Goal: Find specific page/section: Find specific page/section

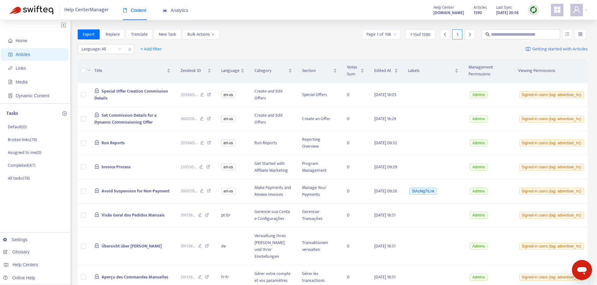
click at [451, 49] on div "Language: All + Add filter Getting started with Articles" at bounding box center [333, 49] width 510 height 15
click at [43, 263] on div "Help Centers" at bounding box center [33, 265] width 71 height 13
click at [104, 239] on link "[DOMAIN_NAME]" at bounding box center [99, 238] width 42 height 5
click at [497, 34] on input "text" at bounding box center [521, 34] width 60 height 7
type input "**********"
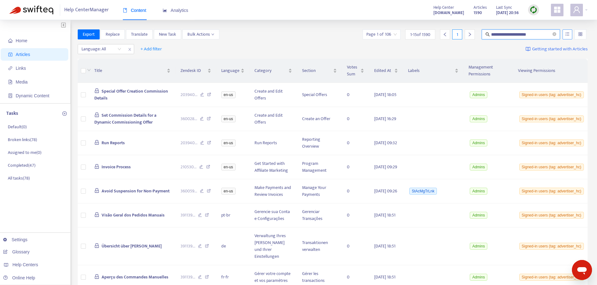
click at [566, 34] on icon "unordered-list" at bounding box center [567, 34] width 4 height 4
click at [548, 69] on span "Search in HTML" at bounding box center [542, 69] width 33 height 7
click at [542, 35] on input "**********" at bounding box center [521, 34] width 60 height 7
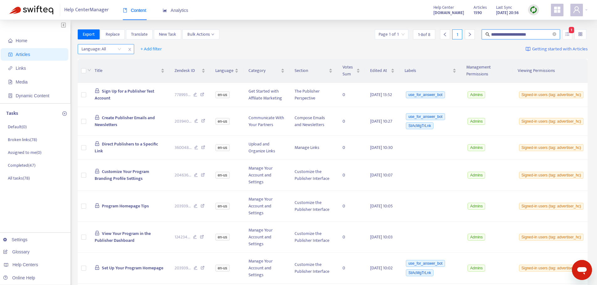
click at [118, 49] on div "Language: All" at bounding box center [101, 48] width 47 height 9
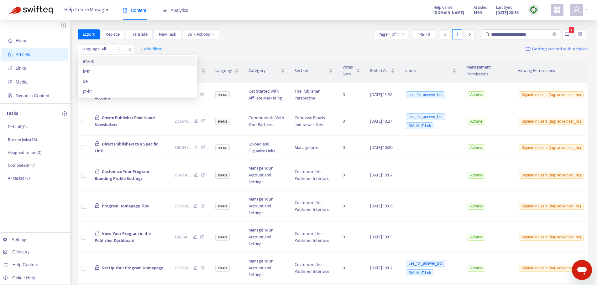
click at [99, 62] on div "en-us" at bounding box center [137, 61] width 109 height 7
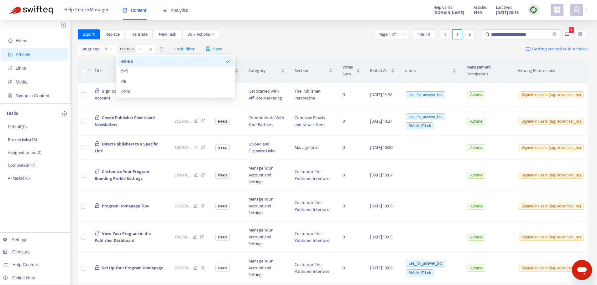
click at [277, 39] on div "**********" at bounding box center [333, 34] width 510 height 10
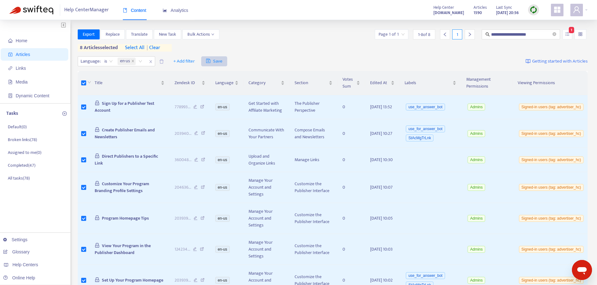
click at [214, 61] on span "Save" at bounding box center [214, 62] width 17 height 8
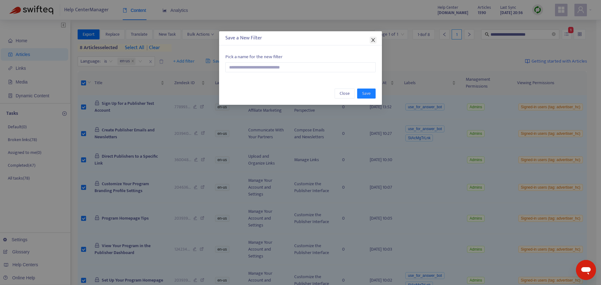
click at [373, 39] on icon "close" at bounding box center [373, 40] width 5 height 5
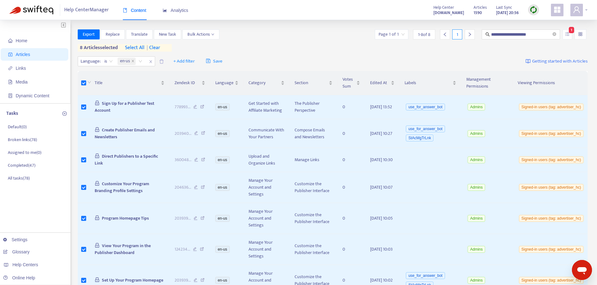
click at [587, 9] on div at bounding box center [578, 10] width 17 height 13
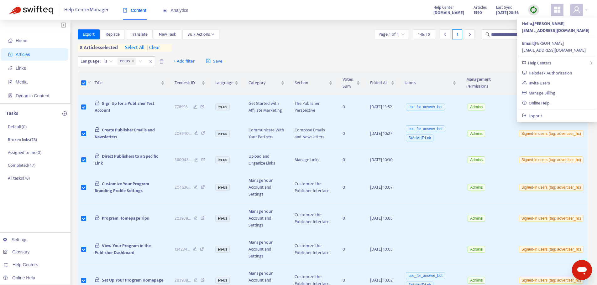
click at [364, 56] on div "Language : is en-us + Add filter Save Getting started with Articles" at bounding box center [333, 61] width 510 height 15
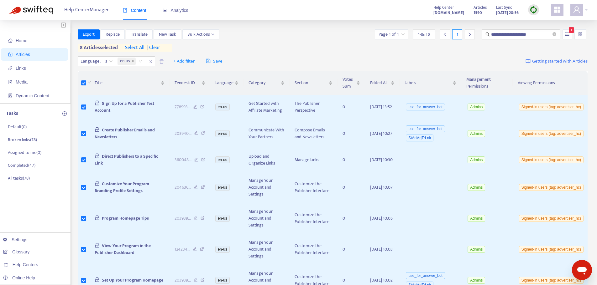
click at [585, 35] on div at bounding box center [580, 34] width 12 height 10
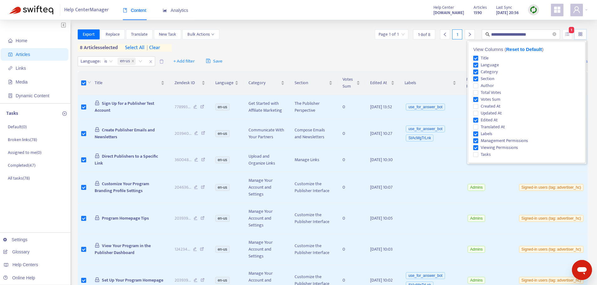
click at [424, 56] on div "Language : is en-us + Add filter Save Getting started with Articles" at bounding box center [333, 61] width 510 height 15
